Goal: Task Accomplishment & Management: Manage account settings

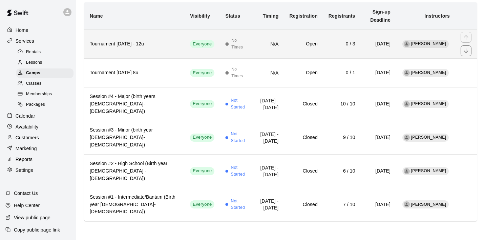
scroll to position [70, 0]
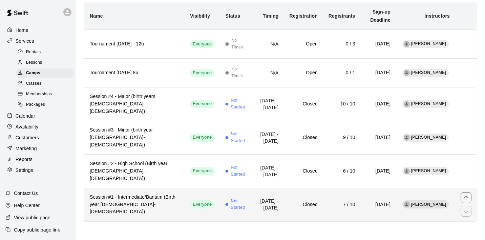
click at [153, 204] on h6 "Session #1 - Intermediate/Bantam (Birth year [DEMOGRAPHIC_DATA]-[DEMOGRAPHIC_DA…" at bounding box center [134, 204] width 89 height 22
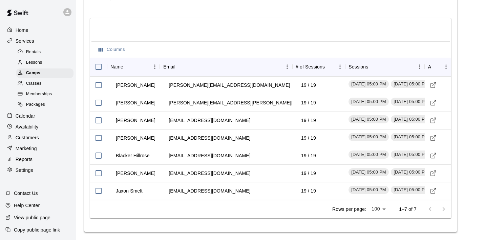
scroll to position [785, 0]
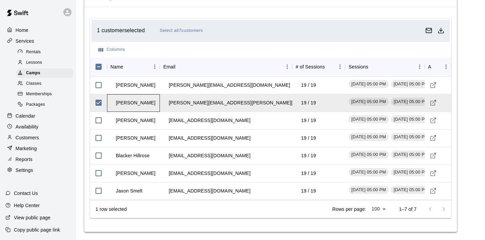
click at [132, 103] on td "[PERSON_NAME]" at bounding box center [135, 103] width 50 height 18
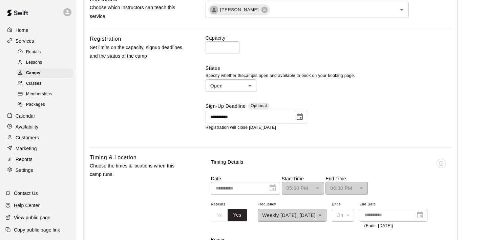
scroll to position [384, 0]
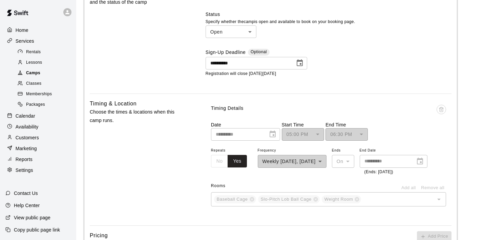
click at [36, 73] on span "Camps" at bounding box center [33, 73] width 14 height 7
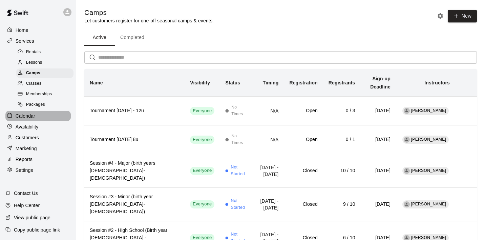
click at [28, 116] on p "Calendar" at bounding box center [26, 115] width 20 height 7
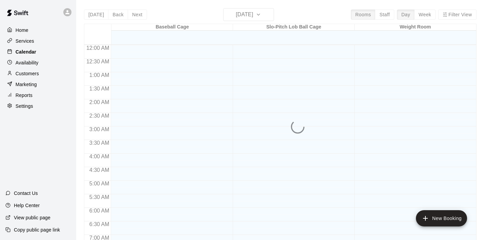
scroll to position [428, 0]
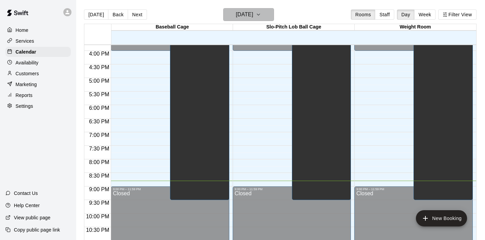
click at [261, 15] on icon "button" at bounding box center [258, 15] width 5 height 8
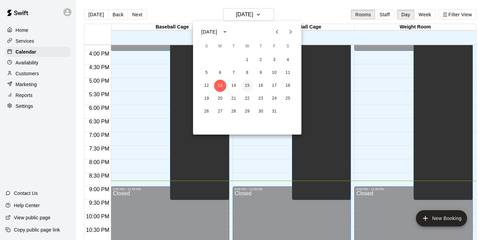
click at [249, 86] on button "15" at bounding box center [247, 86] width 12 height 12
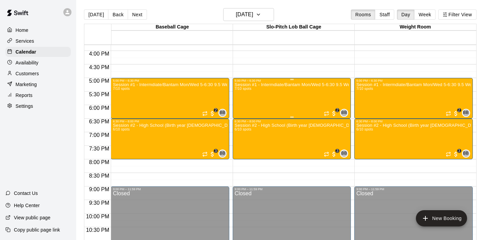
click at [263, 92] on div "Session #1 - Intermdiate/Bantam Mon/Wed 5-6:30 9.5 Weeks starts [DATE] 7/10 spo…" at bounding box center [292, 202] width 114 height 240
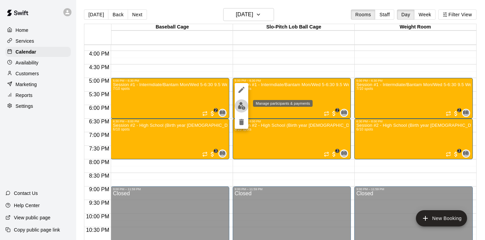
click at [241, 107] on img "edit" at bounding box center [242, 106] width 8 height 8
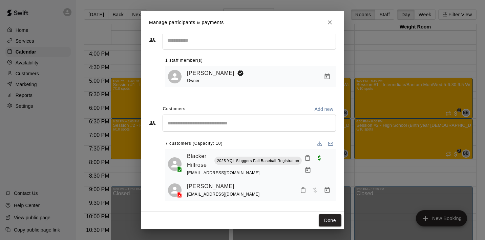
scroll to position [19, 0]
click at [330, 24] on icon "Close" at bounding box center [330, 22] width 7 height 7
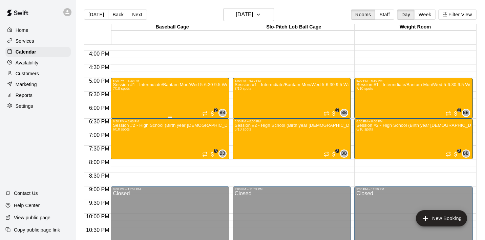
click at [180, 98] on div "Session #1 - Intermdiate/Bantam Mon/Wed 5-6:30 9.5 Weeks starts [DATE] 7/10 spo…" at bounding box center [170, 202] width 114 height 240
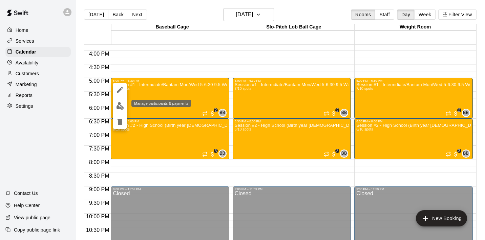
click at [119, 106] on img "edit" at bounding box center [120, 106] width 8 height 8
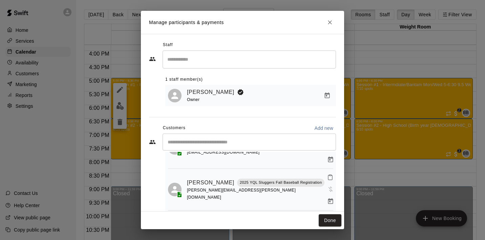
scroll to position [117, 0]
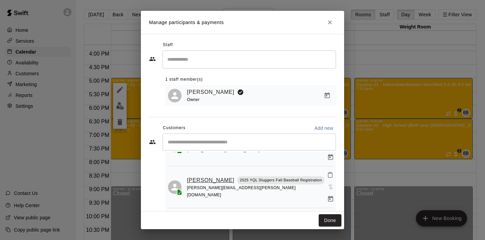
click at [203, 176] on link "[PERSON_NAME]" at bounding box center [210, 180] width 47 height 9
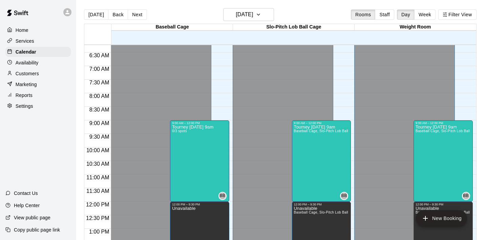
scroll to position [169, 0]
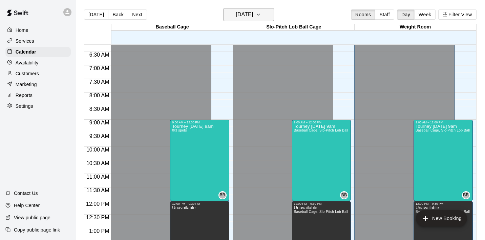
click at [261, 15] on icon "button" at bounding box center [258, 15] width 5 height 8
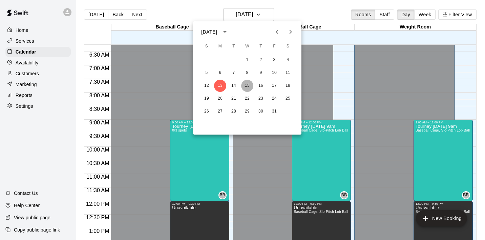
click at [248, 86] on button "15" at bounding box center [247, 86] width 12 height 12
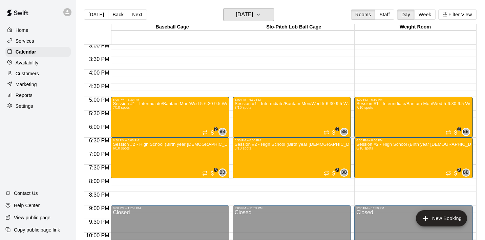
scroll to position [410, 0]
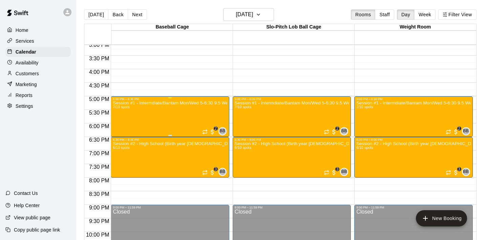
click at [202, 116] on div "Session #1 - Intermdiate/Bantam Mon/Wed 5-6:30 9.5 Weeks starts [DATE] 7/10 spo…" at bounding box center [170, 221] width 114 height 240
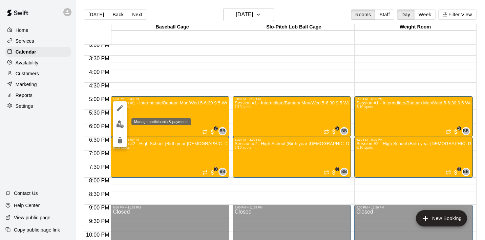
click at [119, 124] on img "edit" at bounding box center [120, 124] width 8 height 8
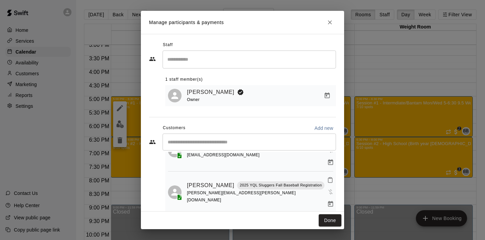
scroll to position [112, 0]
click at [199, 181] on link "[PERSON_NAME]" at bounding box center [210, 185] width 47 height 9
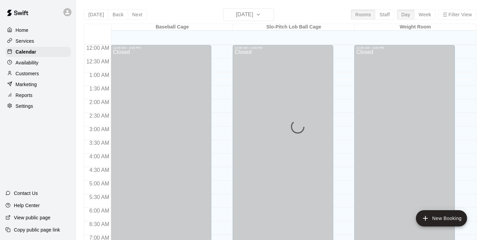
scroll to position [428, 0]
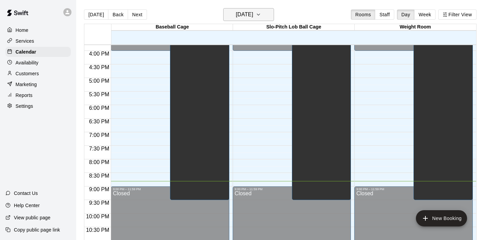
click at [261, 17] on icon "button" at bounding box center [258, 15] width 5 height 8
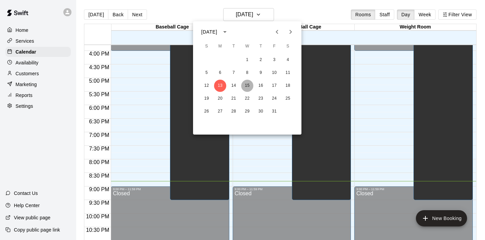
click at [248, 86] on button "15" at bounding box center [247, 86] width 12 height 12
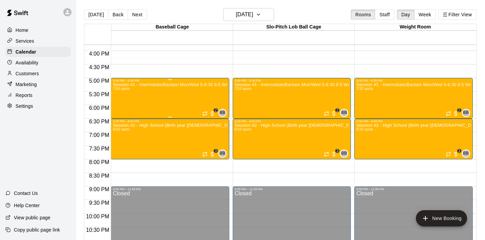
click at [189, 103] on div "Session #1 - Intermdiate/Bantam Mon/Wed 5-6:30 9.5 Weeks starts [DATE] 7/10 spo…" at bounding box center [170, 202] width 114 height 240
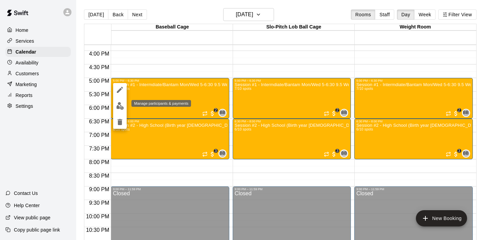
click at [119, 107] on img "edit" at bounding box center [120, 106] width 8 height 8
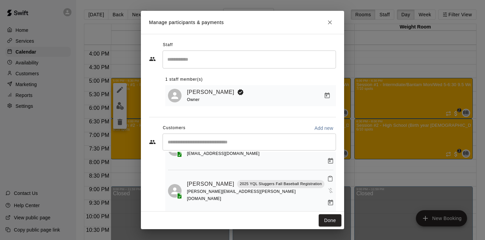
scroll to position [113, 0]
click at [327, 199] on icon "Manage bookings & payment" at bounding box center [330, 202] width 7 height 7
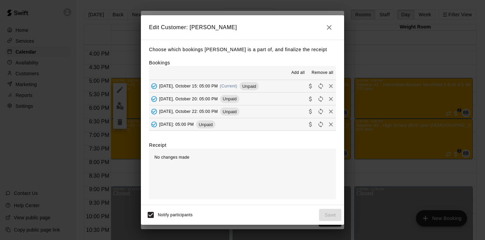
click at [324, 74] on span "Remove all" at bounding box center [323, 72] width 22 height 7
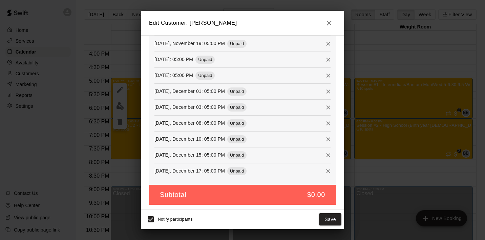
scroll to position [285, 0]
click at [332, 218] on button "Save" at bounding box center [330, 219] width 22 height 13
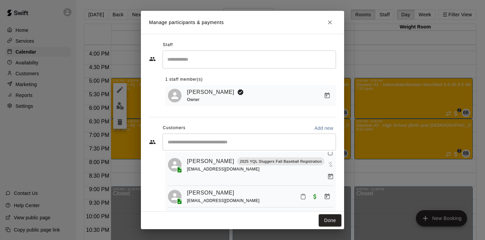
scroll to position [97, 0]
click at [332, 23] on icon "Close" at bounding box center [330, 22] width 7 height 7
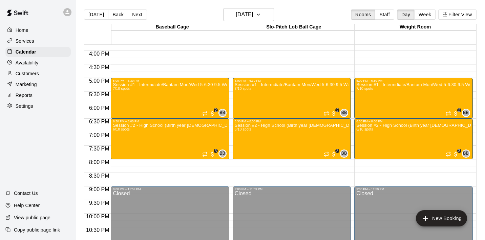
click at [28, 42] on p "Services" at bounding box center [25, 41] width 19 height 7
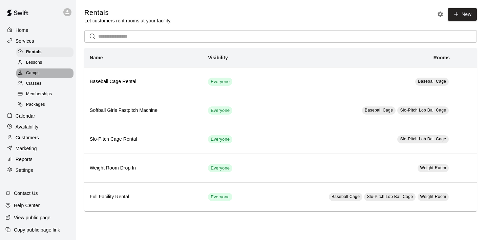
click at [32, 72] on span "Camps" at bounding box center [33, 73] width 14 height 7
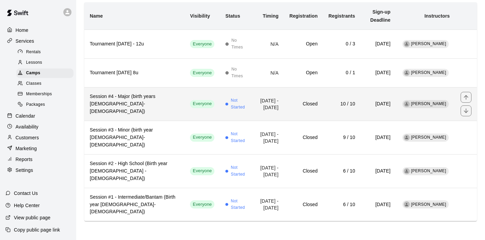
scroll to position [70, 0]
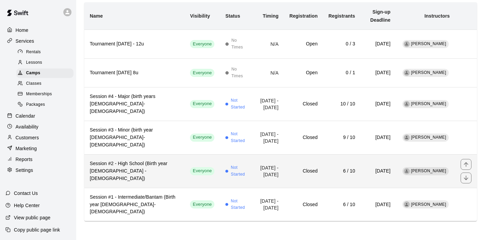
click at [136, 170] on h6 "Session #2 - High School (Birth year [DEMOGRAPHIC_DATA] - [DEMOGRAPHIC_DATA])" at bounding box center [134, 171] width 89 height 22
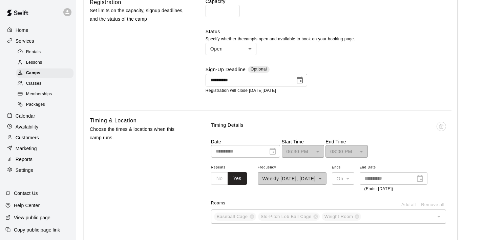
scroll to position [361, 0]
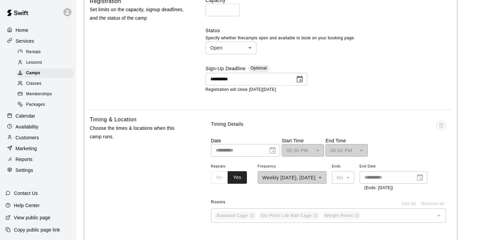
click at [301, 81] on icon "Choose date, selected date is Oct 13, 2025" at bounding box center [300, 79] width 6 height 7
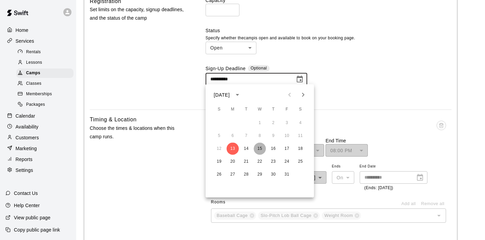
click at [262, 148] on button "15" at bounding box center [260, 149] width 12 height 12
type input "**********"
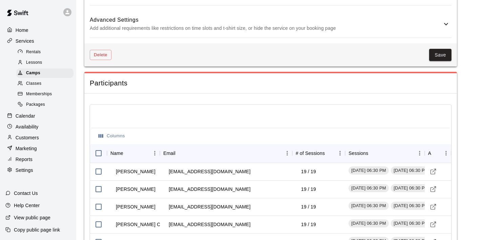
scroll to position [671, 0]
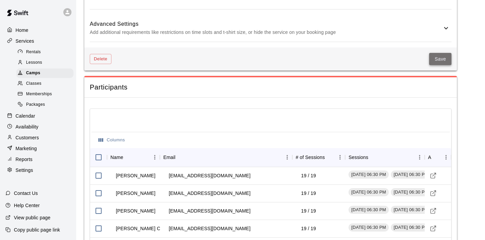
click at [439, 65] on button "Save" at bounding box center [440, 59] width 22 height 13
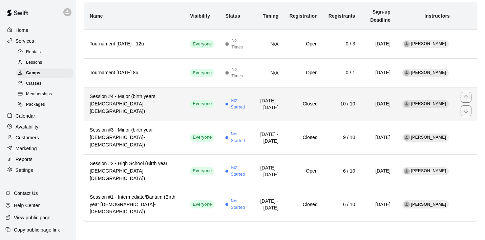
scroll to position [70, 0]
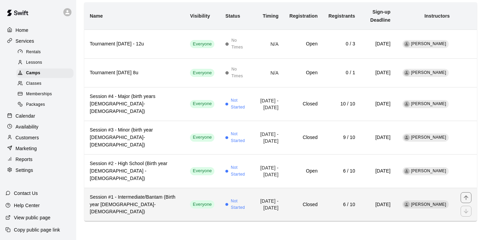
click at [127, 203] on h6 "Session #1 - Intermediate/Bantam (Birth year [DEMOGRAPHIC_DATA]-[DEMOGRAPHIC_DA…" at bounding box center [134, 204] width 89 height 22
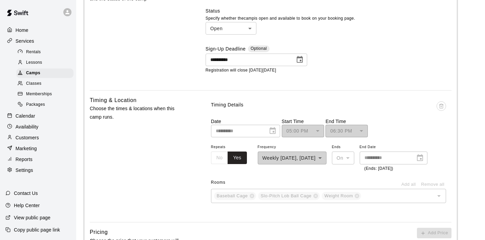
scroll to position [385, 0]
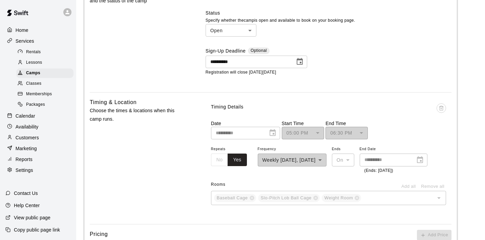
click at [301, 58] on icon "Choose date, selected date is Oct 13, 2025" at bounding box center [300, 61] width 6 height 7
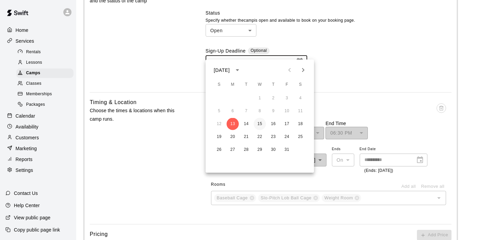
click at [260, 124] on button "15" at bounding box center [260, 124] width 12 height 12
type input "**********"
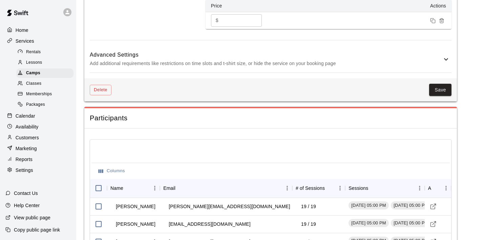
scroll to position [642, 0]
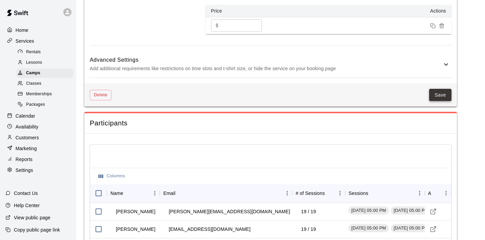
click at [439, 101] on button "Save" at bounding box center [440, 95] width 22 height 13
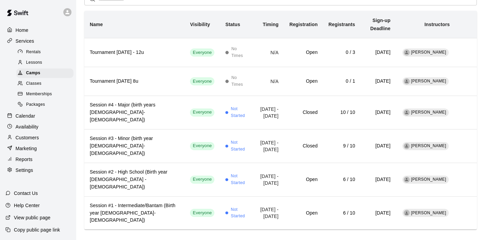
scroll to position [53, 0]
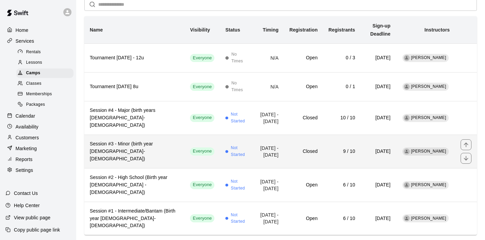
click at [156, 155] on h6 "Session #3 - Minor (birth year [DEMOGRAPHIC_DATA]-[DEMOGRAPHIC_DATA])" at bounding box center [134, 151] width 89 height 22
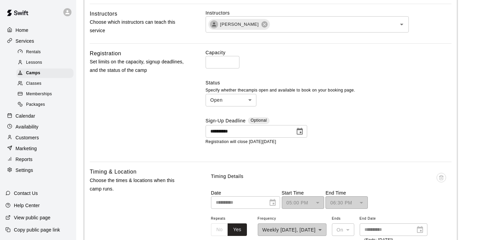
scroll to position [309, 0]
click at [301, 131] on icon "Choose date, selected date is Oct 13, 2025" at bounding box center [300, 130] width 6 height 7
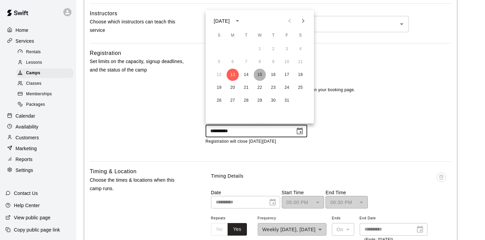
click at [260, 75] on button "15" at bounding box center [260, 75] width 12 height 12
type input "**********"
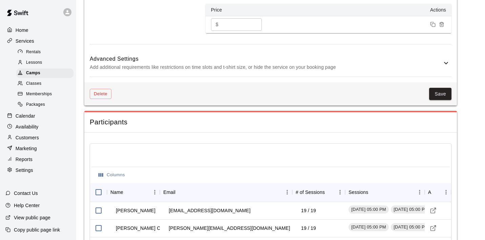
scroll to position [629, 0]
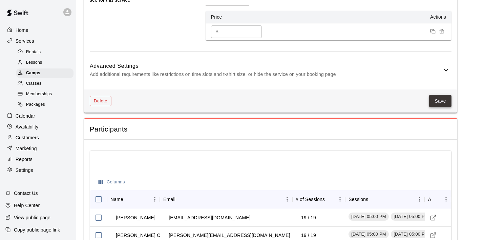
click at [440, 99] on button "Save" at bounding box center [440, 101] width 22 height 13
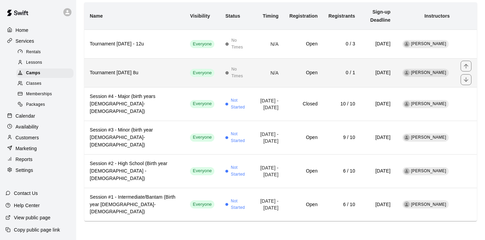
scroll to position [70, 0]
